Goal: Information Seeking & Learning: Find specific fact

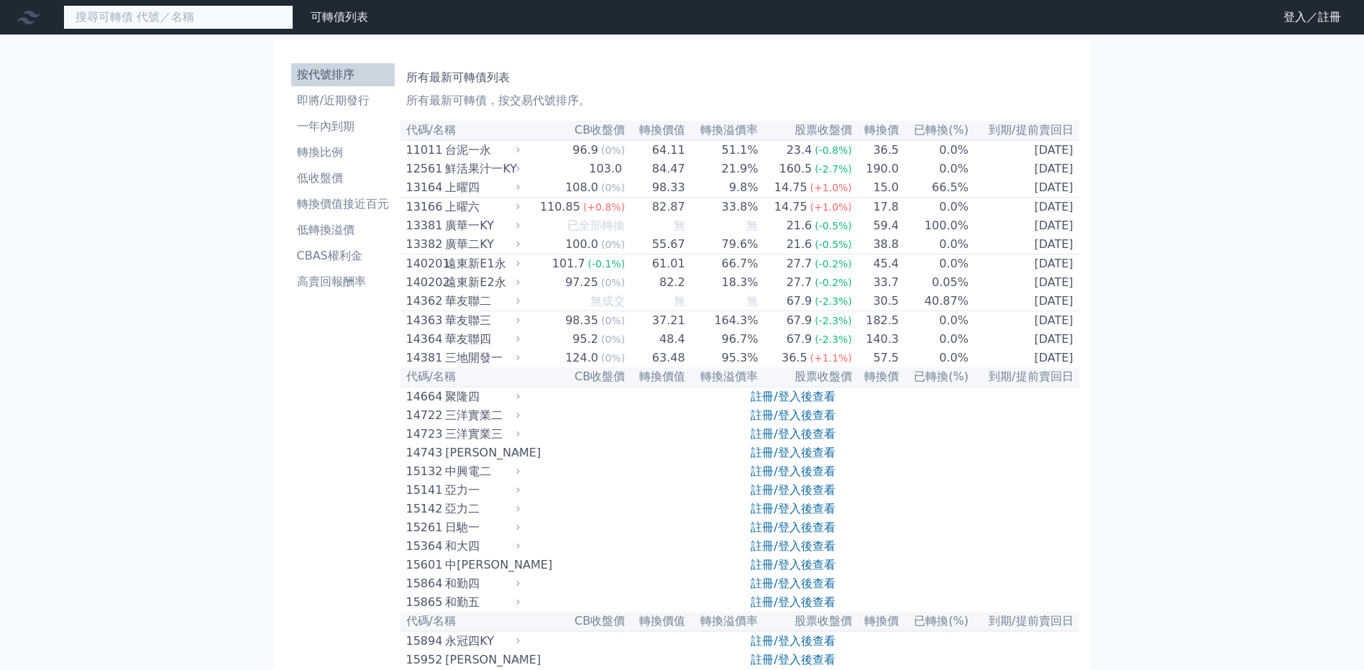
click at [293, 29] on input at bounding box center [178, 17] width 230 height 24
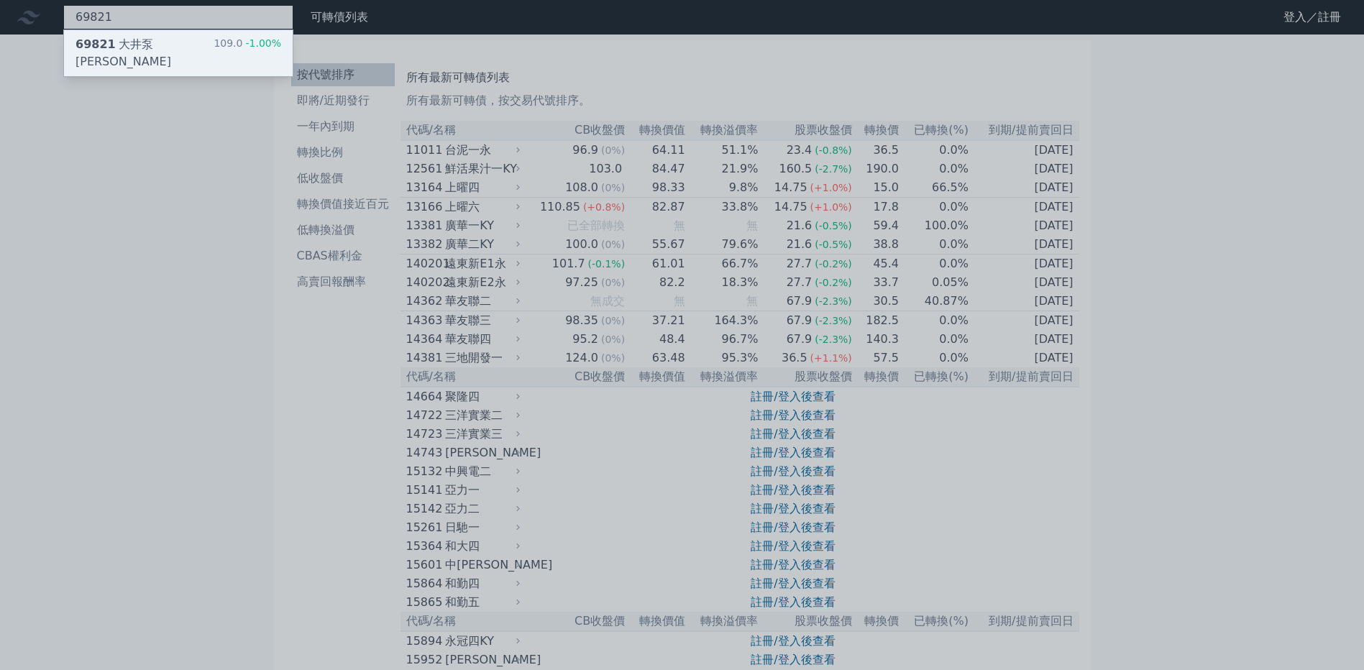
type input "69821"
click at [248, 52] on div "69821 大井泵浦一 109.0 -1.00%" at bounding box center [178, 53] width 229 height 46
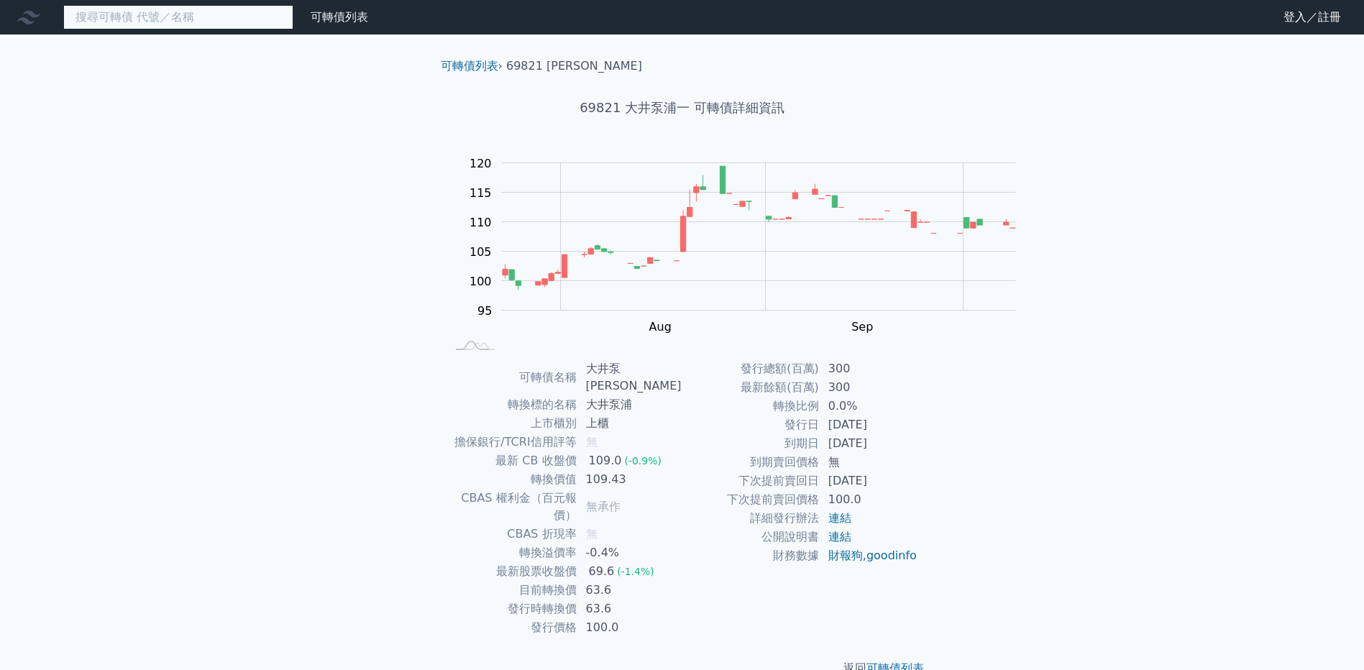
click at [293, 26] on input at bounding box center [178, 17] width 230 height 24
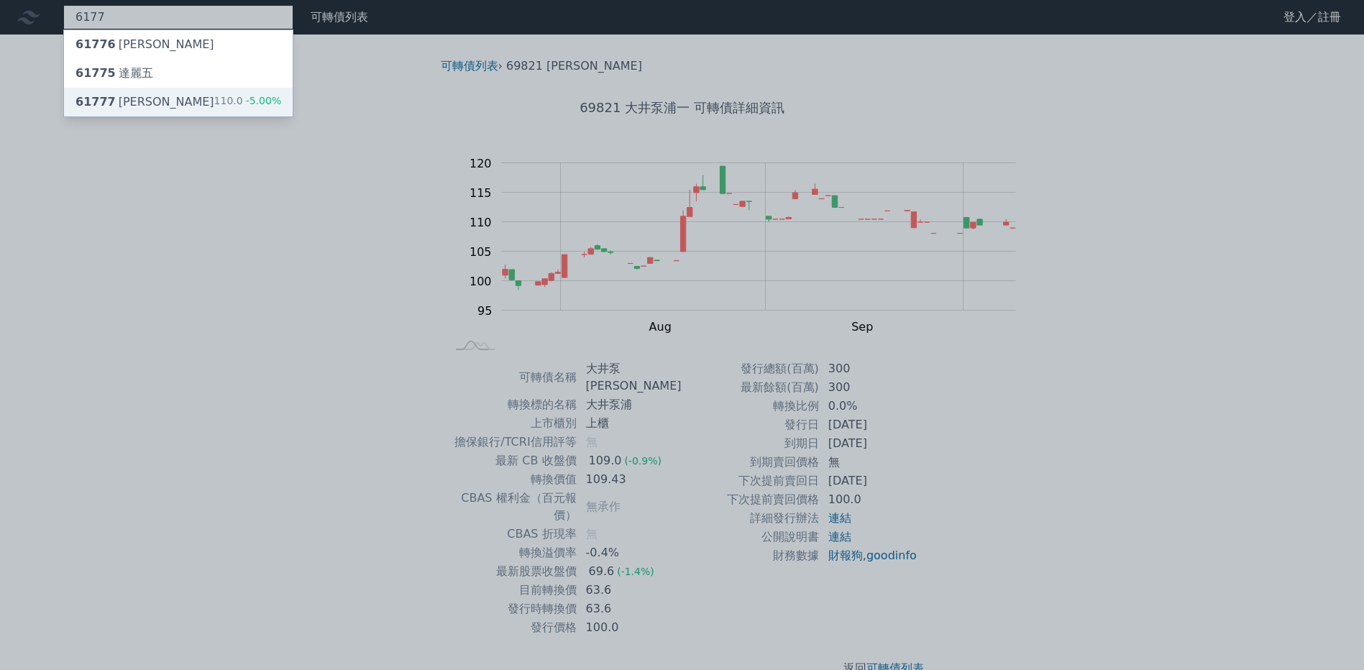
type input "6177"
click at [242, 116] on div "61777 達麗七 110.0 -5.00%" at bounding box center [178, 102] width 229 height 29
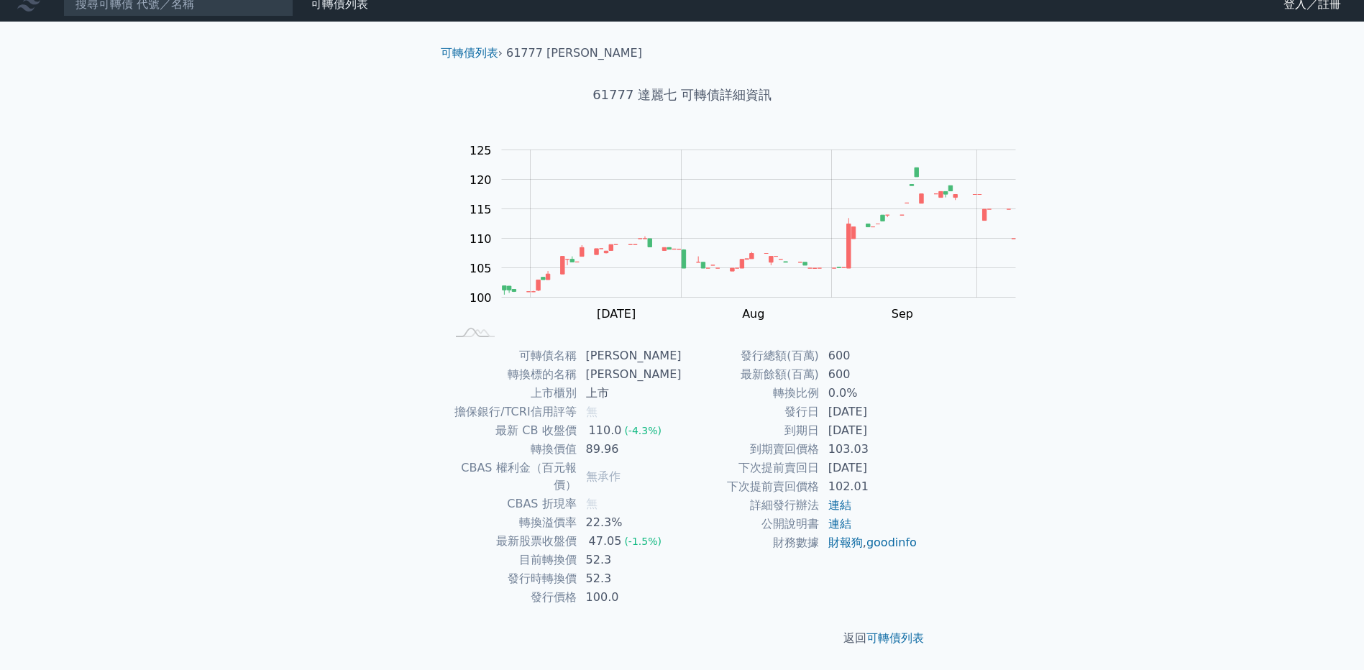
scroll to position [112, 0]
